Goal: Entertainment & Leisure: Browse casually

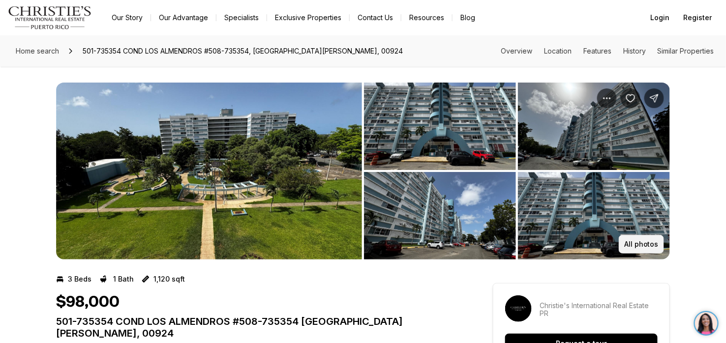
click at [642, 247] on p "All photos" at bounding box center [641, 244] width 34 height 8
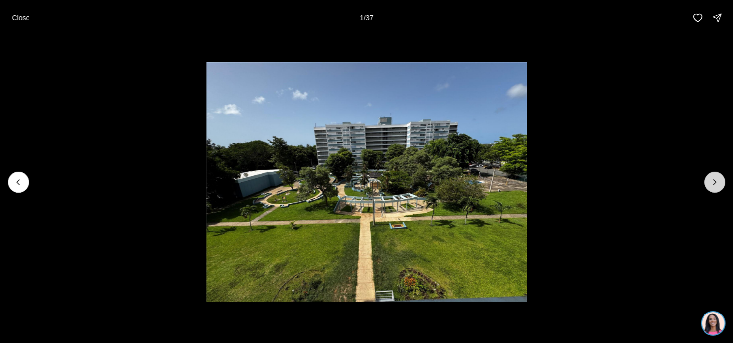
click at [718, 180] on icon "Next slide" at bounding box center [715, 182] width 10 height 10
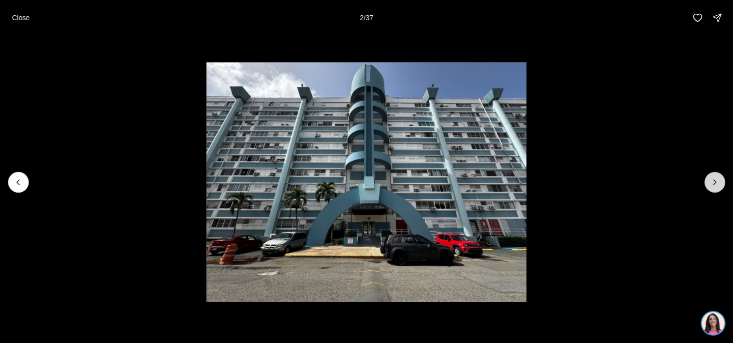
click at [718, 180] on icon "Next slide" at bounding box center [715, 182] width 10 height 10
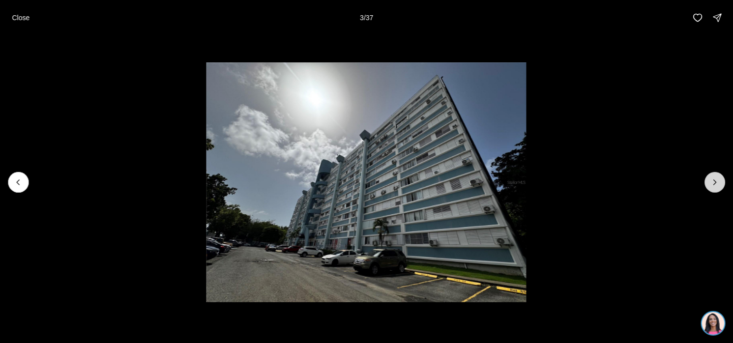
click at [718, 180] on icon "Next slide" at bounding box center [715, 182] width 10 height 10
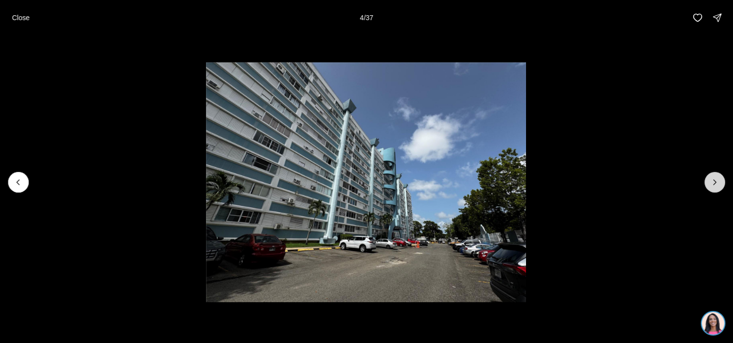
click at [718, 180] on icon "Next slide" at bounding box center [715, 182] width 10 height 10
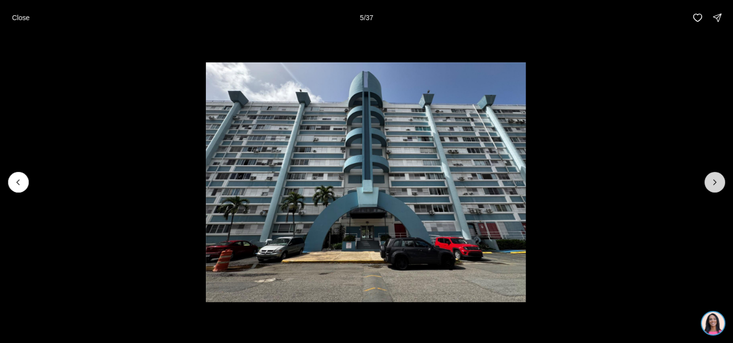
click at [718, 180] on icon "Next slide" at bounding box center [715, 182] width 10 height 10
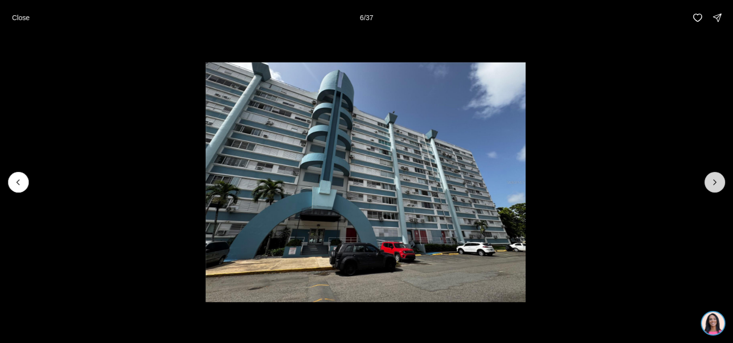
click at [718, 180] on icon "Next slide" at bounding box center [715, 182] width 10 height 10
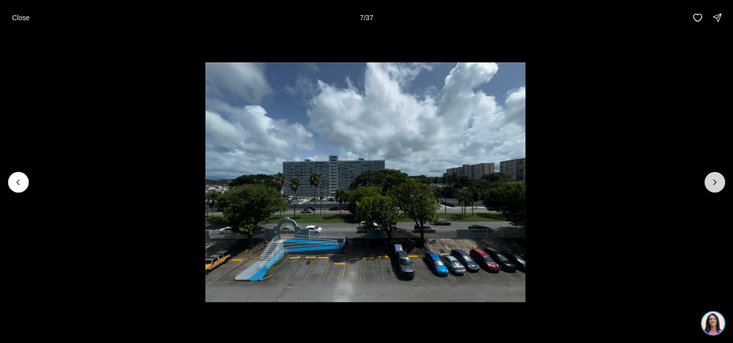
click at [718, 180] on icon "Next slide" at bounding box center [715, 182] width 10 height 10
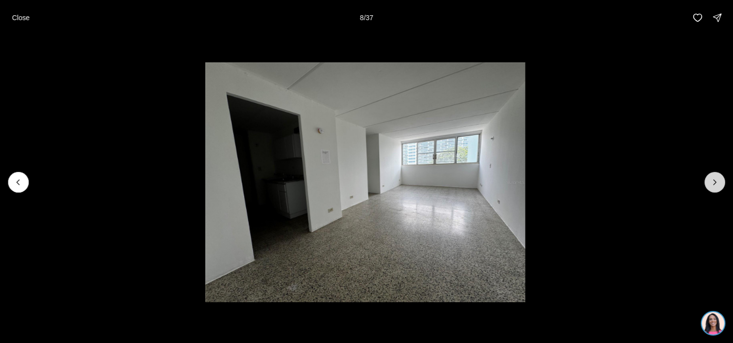
click at [718, 180] on icon "Next slide" at bounding box center [715, 182] width 10 height 10
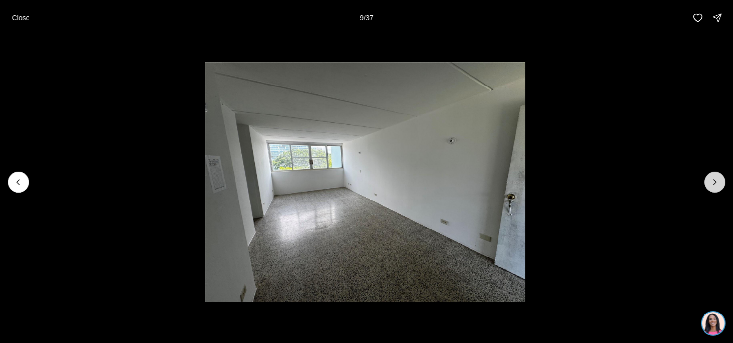
click at [718, 180] on icon "Next slide" at bounding box center [715, 182] width 10 height 10
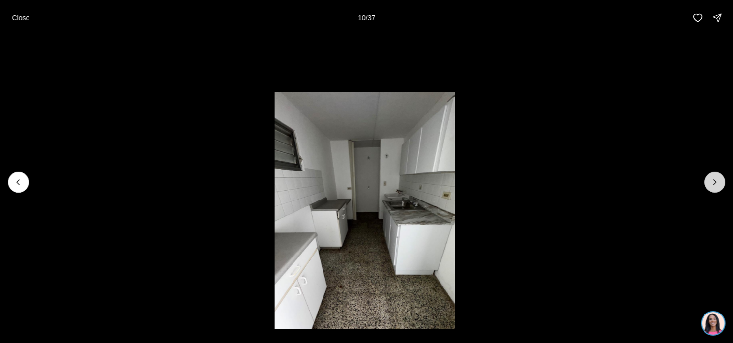
click at [718, 180] on icon "Next slide" at bounding box center [715, 182] width 10 height 10
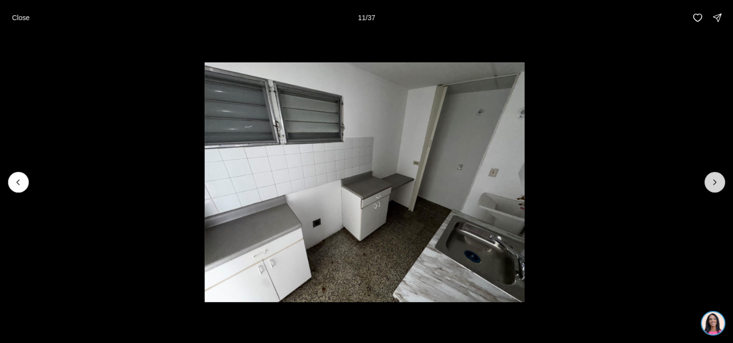
click at [718, 180] on icon "Next slide" at bounding box center [715, 182] width 10 height 10
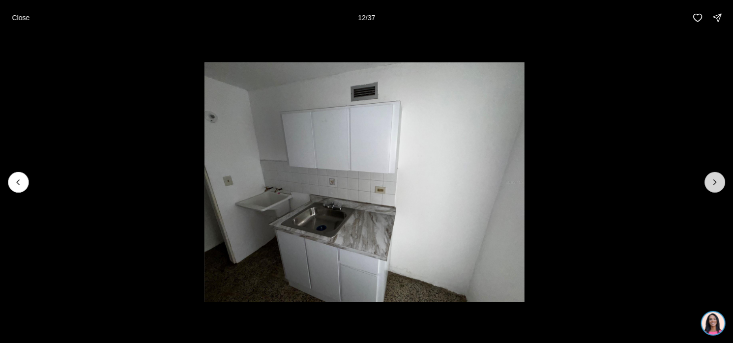
click at [718, 180] on icon "Next slide" at bounding box center [715, 182] width 10 height 10
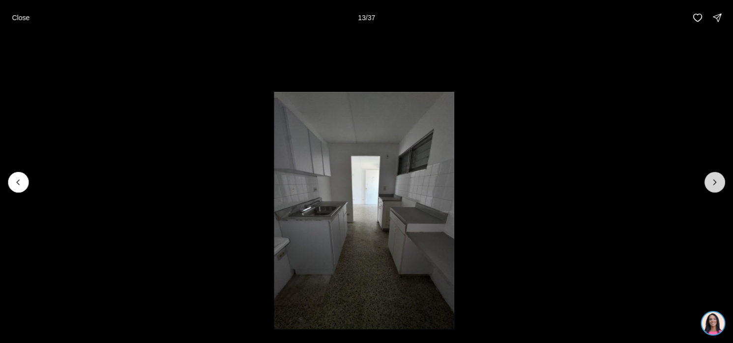
click at [718, 180] on icon "Next slide" at bounding box center [715, 182] width 10 height 10
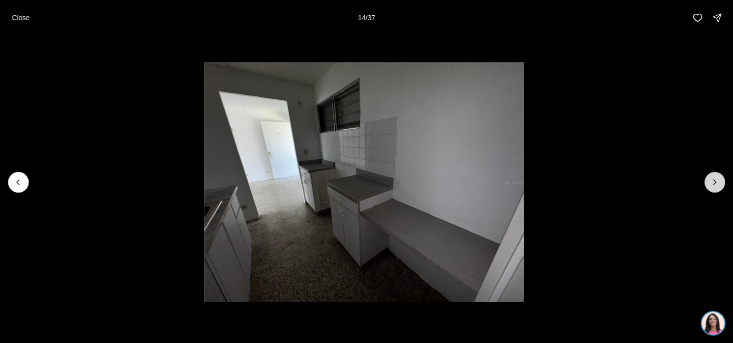
click at [718, 180] on icon "Next slide" at bounding box center [715, 182] width 10 height 10
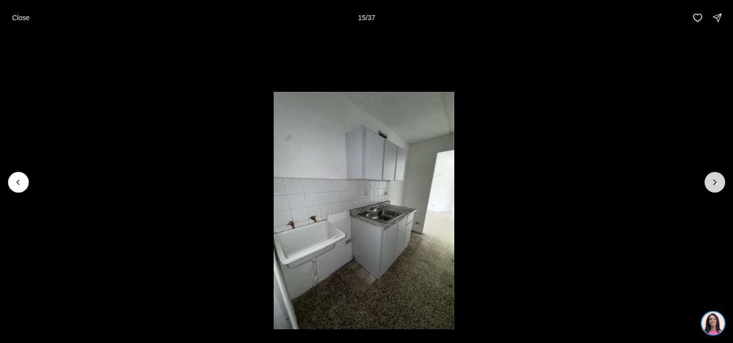
click at [718, 180] on icon "Next slide" at bounding box center [715, 182] width 10 height 10
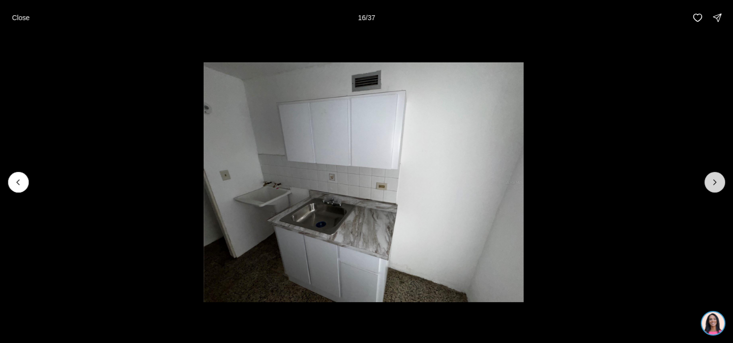
click at [718, 180] on icon "Next slide" at bounding box center [715, 182] width 10 height 10
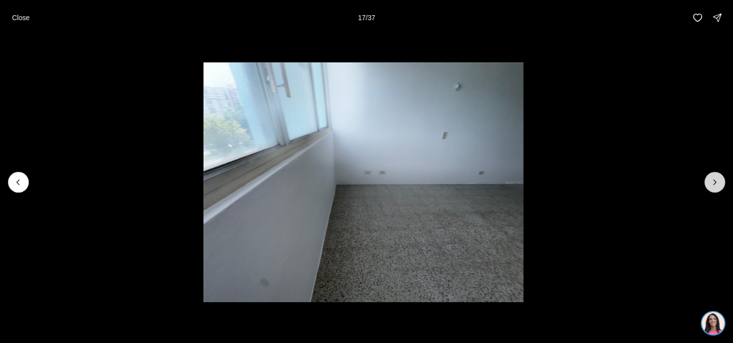
click at [718, 180] on icon "Next slide" at bounding box center [715, 182] width 10 height 10
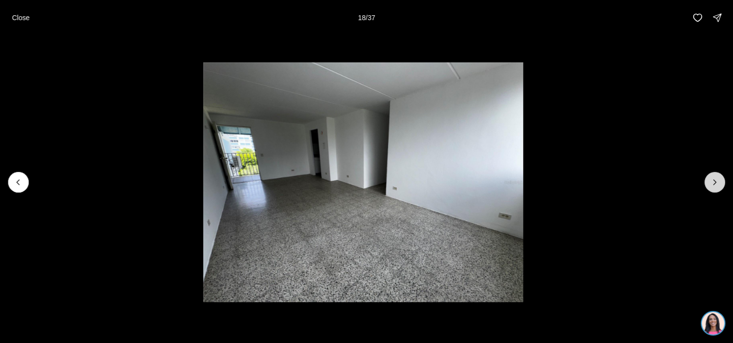
click at [718, 180] on icon "Next slide" at bounding box center [715, 182] width 10 height 10
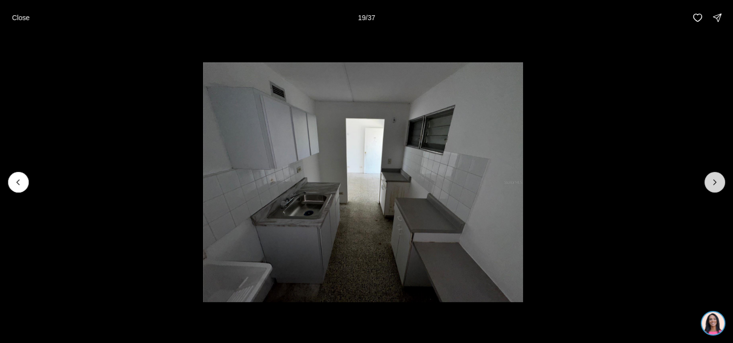
click at [718, 180] on icon "Next slide" at bounding box center [715, 182] width 10 height 10
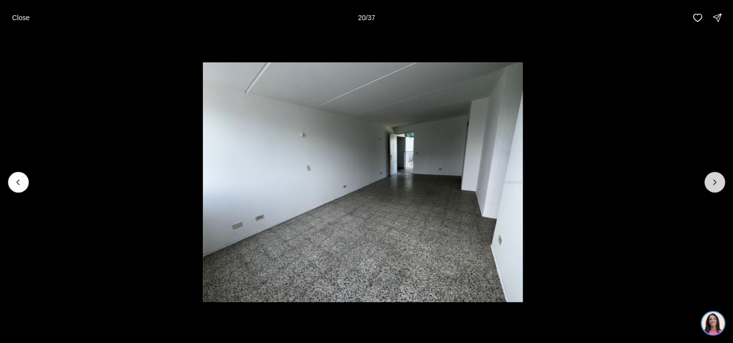
click at [718, 180] on icon "Next slide" at bounding box center [715, 182] width 10 height 10
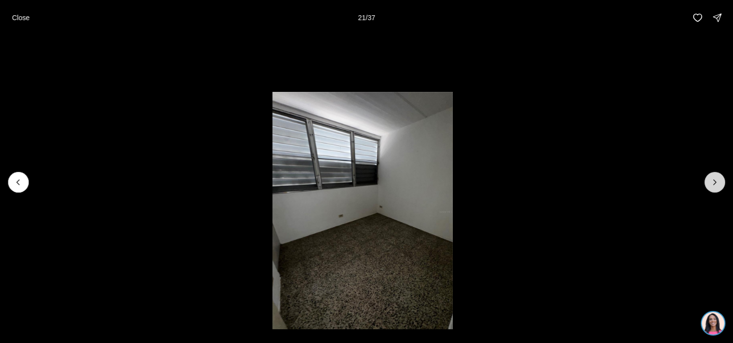
click at [718, 180] on icon "Next slide" at bounding box center [715, 182] width 10 height 10
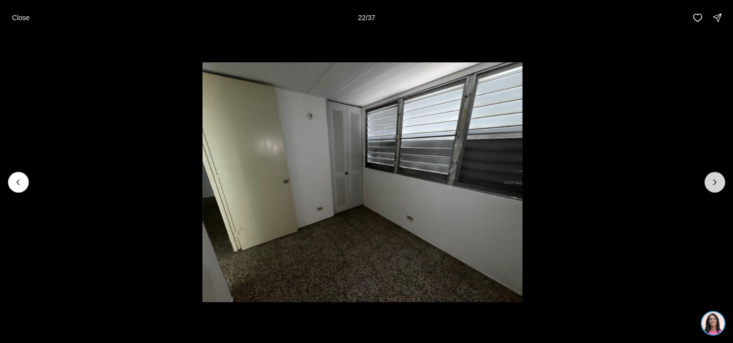
click at [718, 180] on icon "Next slide" at bounding box center [715, 182] width 10 height 10
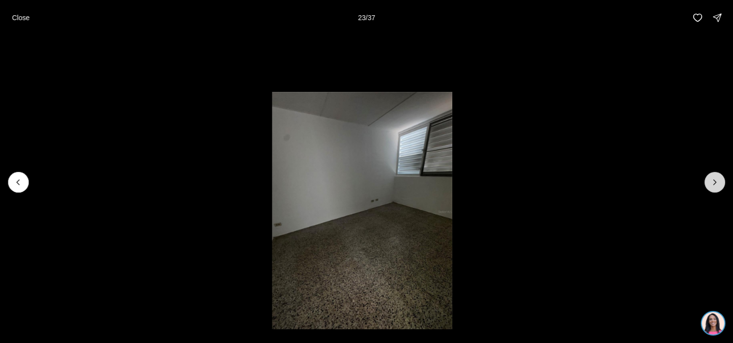
click at [718, 180] on icon "Next slide" at bounding box center [715, 182] width 10 height 10
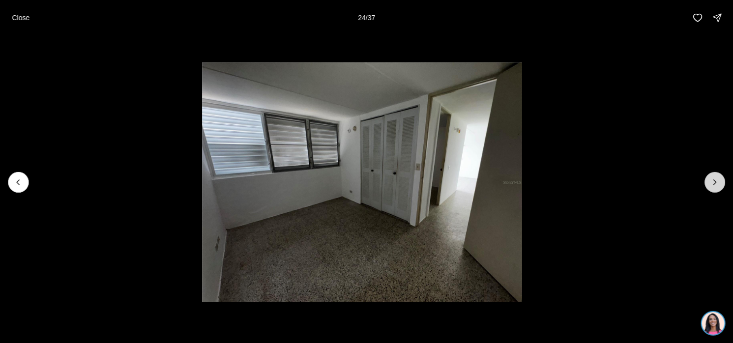
click at [718, 180] on icon "Next slide" at bounding box center [715, 182] width 10 height 10
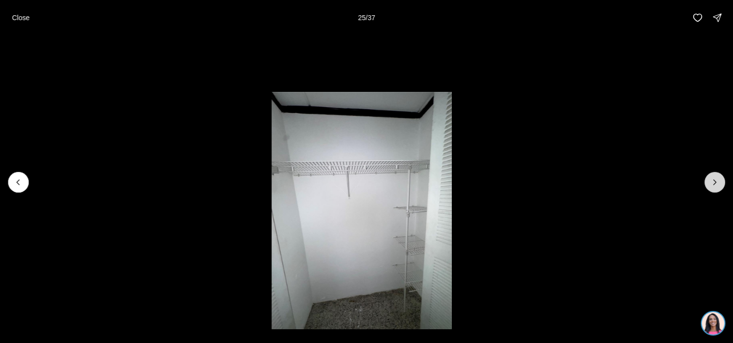
click at [718, 180] on icon "Next slide" at bounding box center [715, 182] width 10 height 10
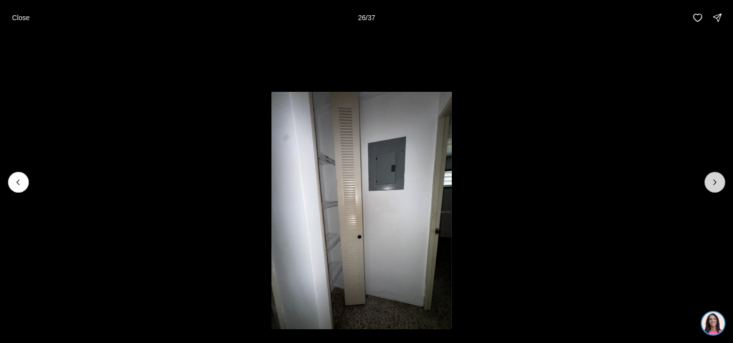
click at [718, 180] on icon "Next slide" at bounding box center [715, 182] width 10 height 10
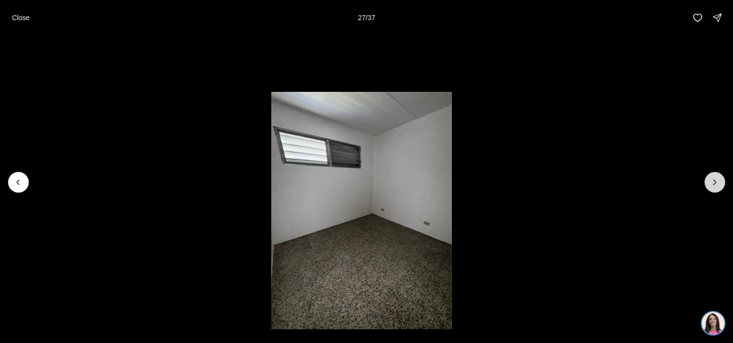
click at [718, 180] on icon "Next slide" at bounding box center [715, 182] width 10 height 10
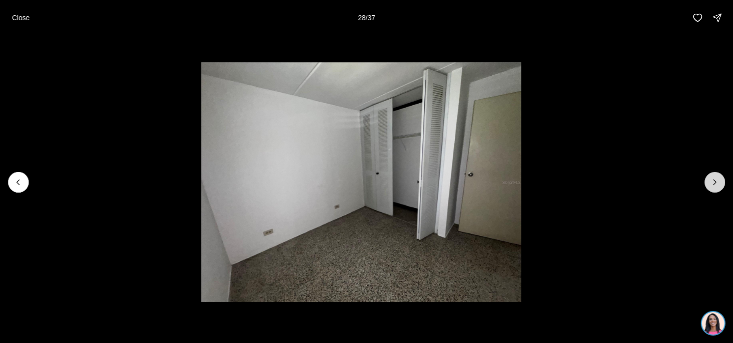
click at [718, 180] on icon "Next slide" at bounding box center [715, 182] width 10 height 10
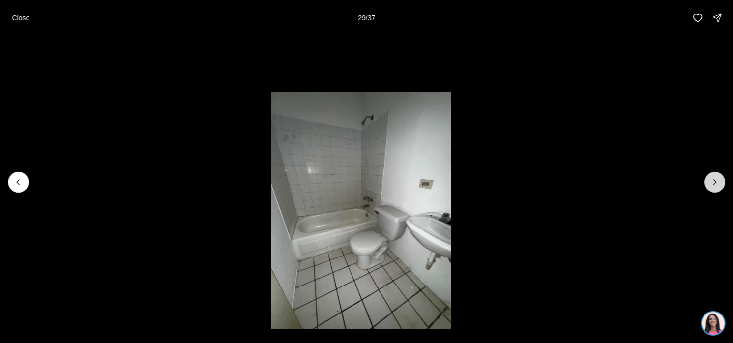
click at [718, 180] on icon "Next slide" at bounding box center [715, 182] width 10 height 10
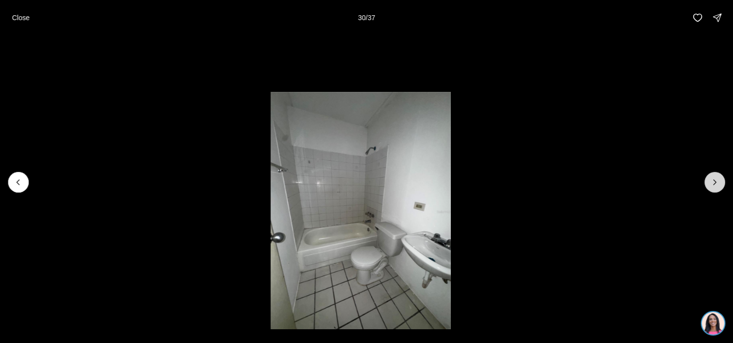
click at [718, 180] on icon "Next slide" at bounding box center [715, 182] width 10 height 10
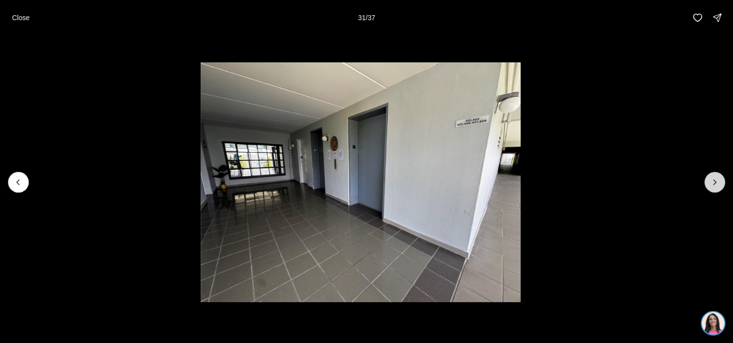
click at [718, 180] on icon "Next slide" at bounding box center [715, 182] width 10 height 10
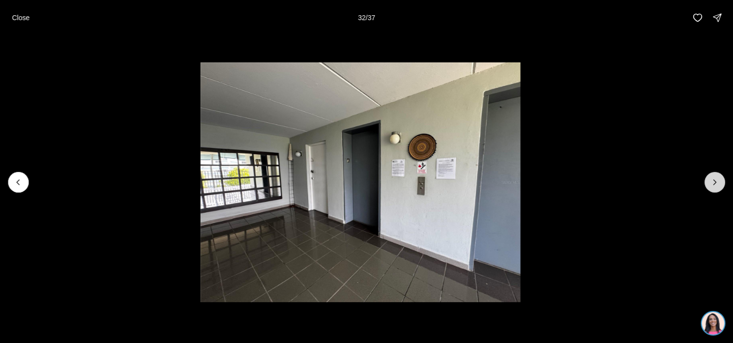
click at [718, 180] on icon "Next slide" at bounding box center [715, 182] width 10 height 10
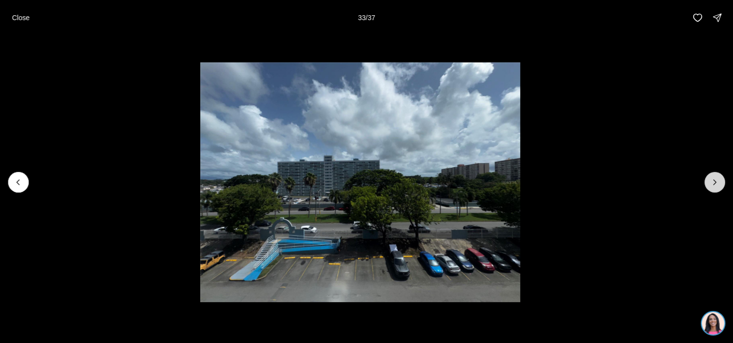
click at [720, 187] on button "Next slide" at bounding box center [714, 182] width 21 height 21
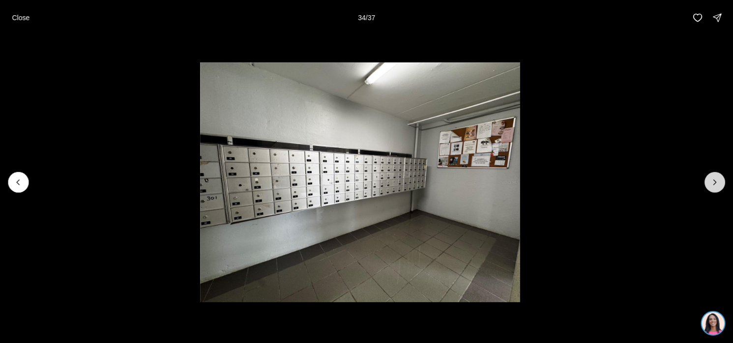
click at [719, 185] on icon "Next slide" at bounding box center [715, 182] width 10 height 10
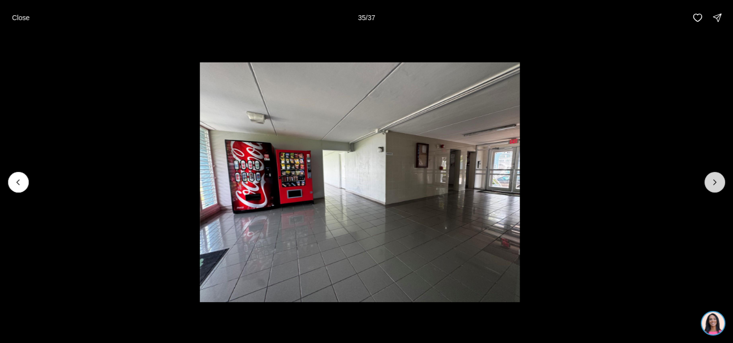
click at [719, 185] on icon "Next slide" at bounding box center [715, 182] width 10 height 10
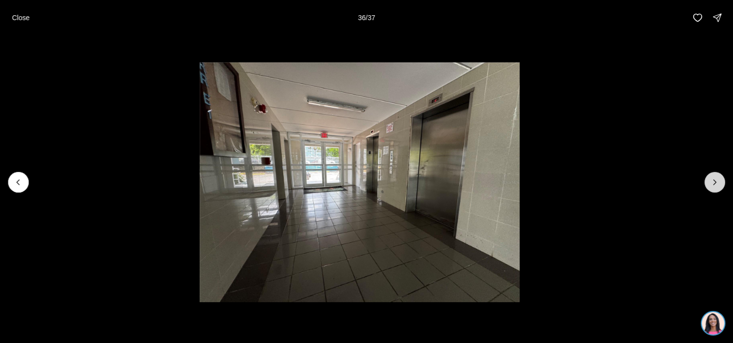
click at [719, 185] on icon "Next slide" at bounding box center [715, 182] width 10 height 10
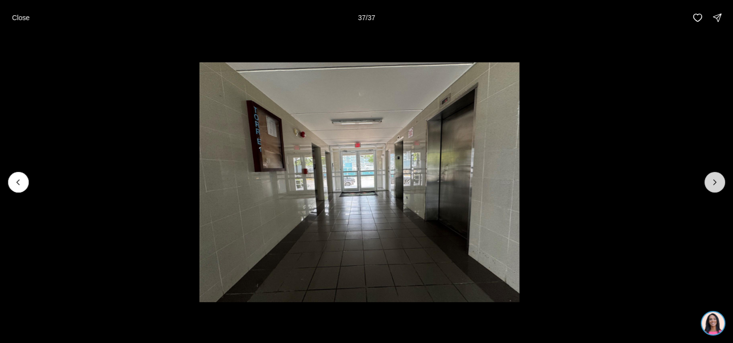
click at [719, 185] on div at bounding box center [714, 182] width 21 height 21
click at [26, 14] on p "Close" at bounding box center [21, 18] width 18 height 8
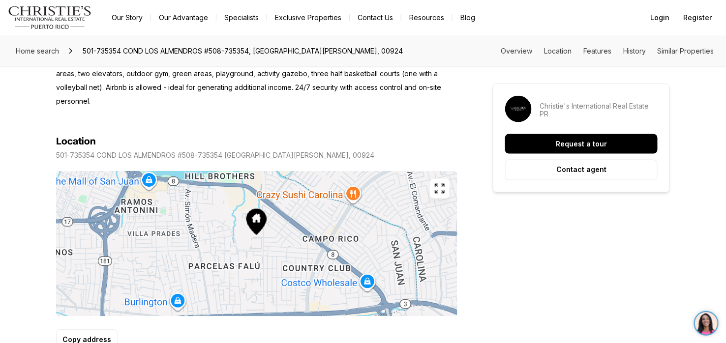
scroll to position [492, 0]
